Goal: Information Seeking & Learning: Learn about a topic

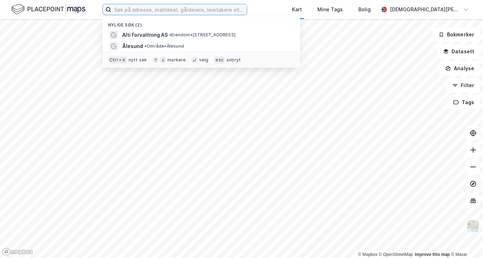
click at [167, 12] on input at bounding box center [179, 9] width 136 height 11
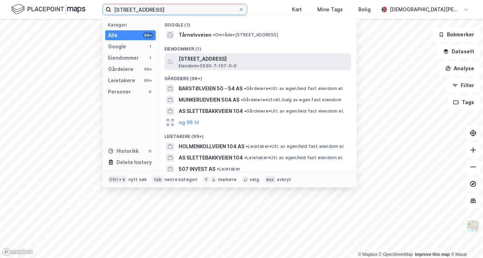
type input "[STREET_ADDRESS]"
click at [207, 56] on span "[STREET_ADDRESS]" at bounding box center [264, 59] width 170 height 8
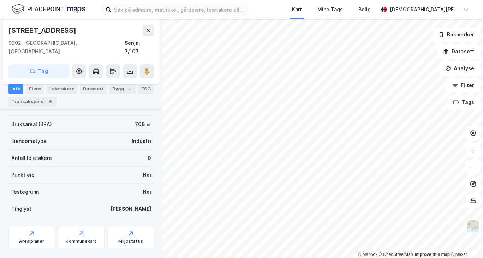
scroll to position [121, 0]
click at [127, 231] on icon at bounding box center [130, 234] width 7 height 7
click at [37, 229] on div "Arealplaner" at bounding box center [31, 238] width 47 height 23
click at [119, 88] on div "Bygg 2" at bounding box center [123, 89] width 26 height 10
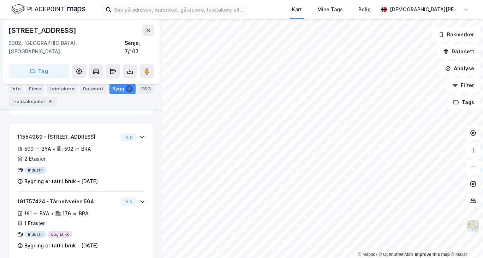
scroll to position [120, 0]
click at [140, 90] on div "ESG" at bounding box center [146, 89] width 15 height 10
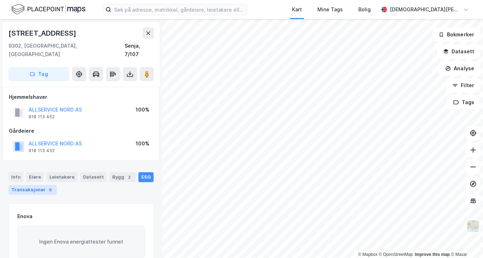
click at [29, 185] on div "Transaksjoner 6" at bounding box center [32, 190] width 48 height 10
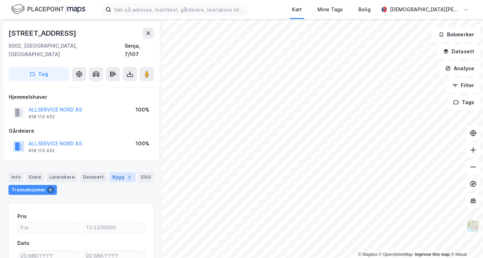
click at [115, 172] on div "Bygg 2" at bounding box center [123, 177] width 26 height 10
